Goal: Task Accomplishment & Management: Use online tool/utility

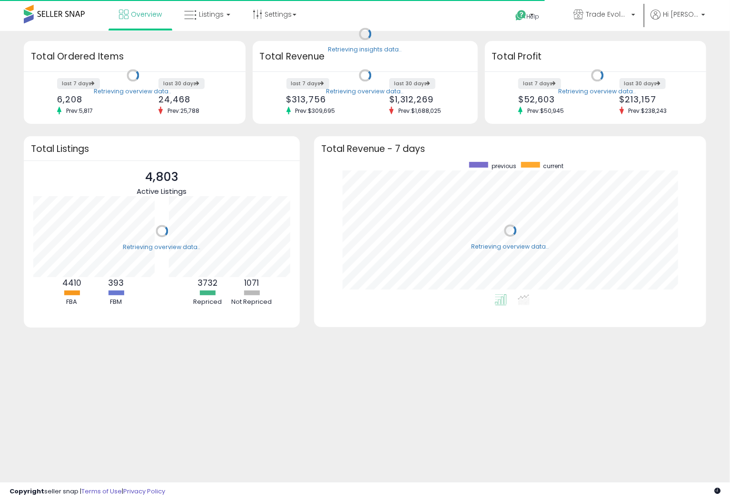
scroll to position [132, 373]
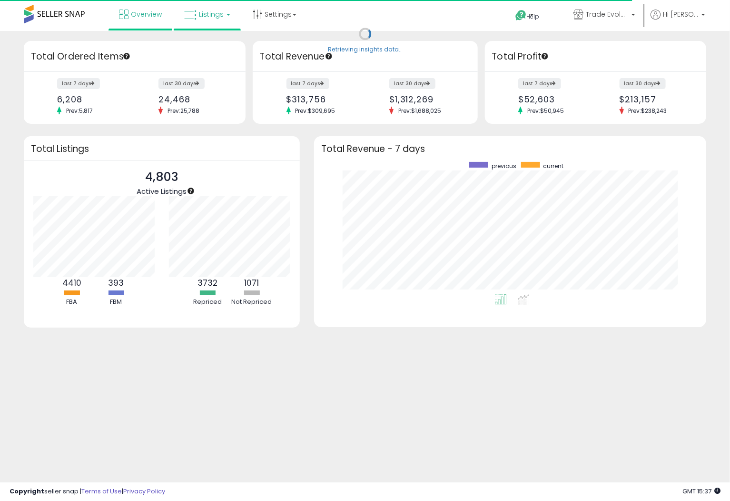
click at [194, 26] on link "Listings" at bounding box center [207, 14] width 60 height 29
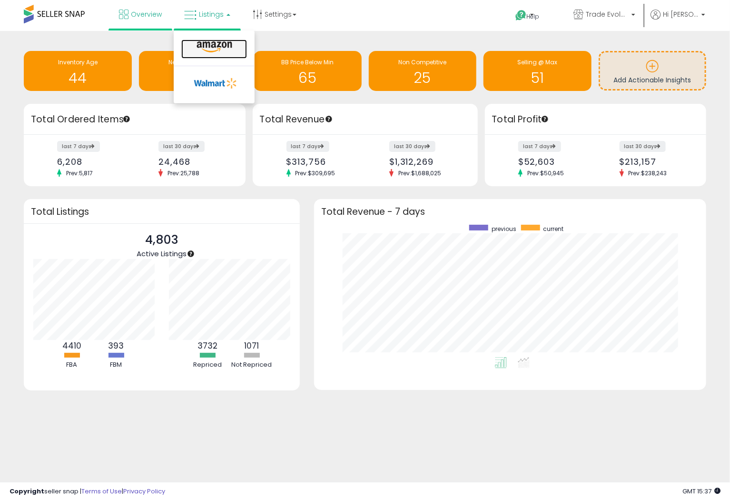
click at [205, 41] on icon at bounding box center [214, 47] width 41 height 12
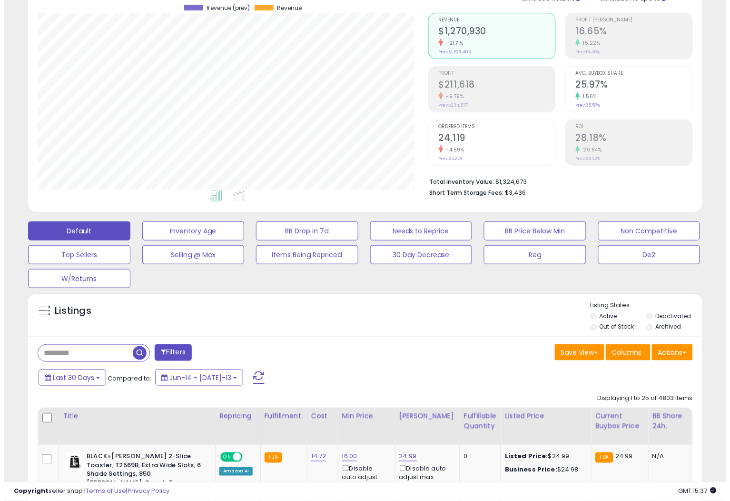
scroll to position [88, 0]
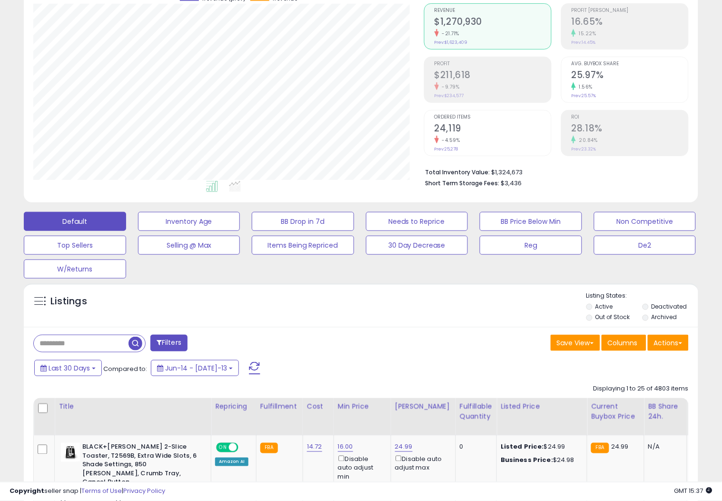
click at [63, 340] on input "text" at bounding box center [81, 343] width 95 height 17
type input "****"
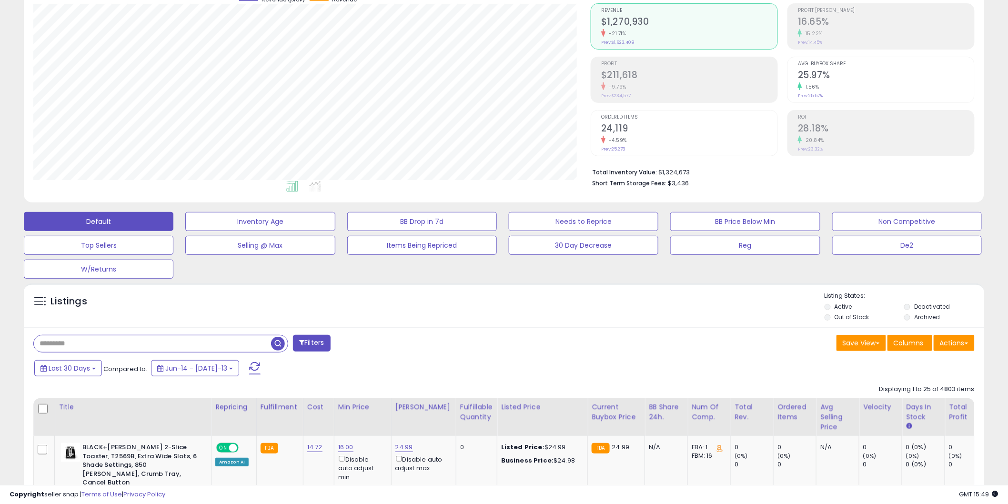
scroll to position [195, 557]
